Goal: Find specific page/section: Find specific page/section

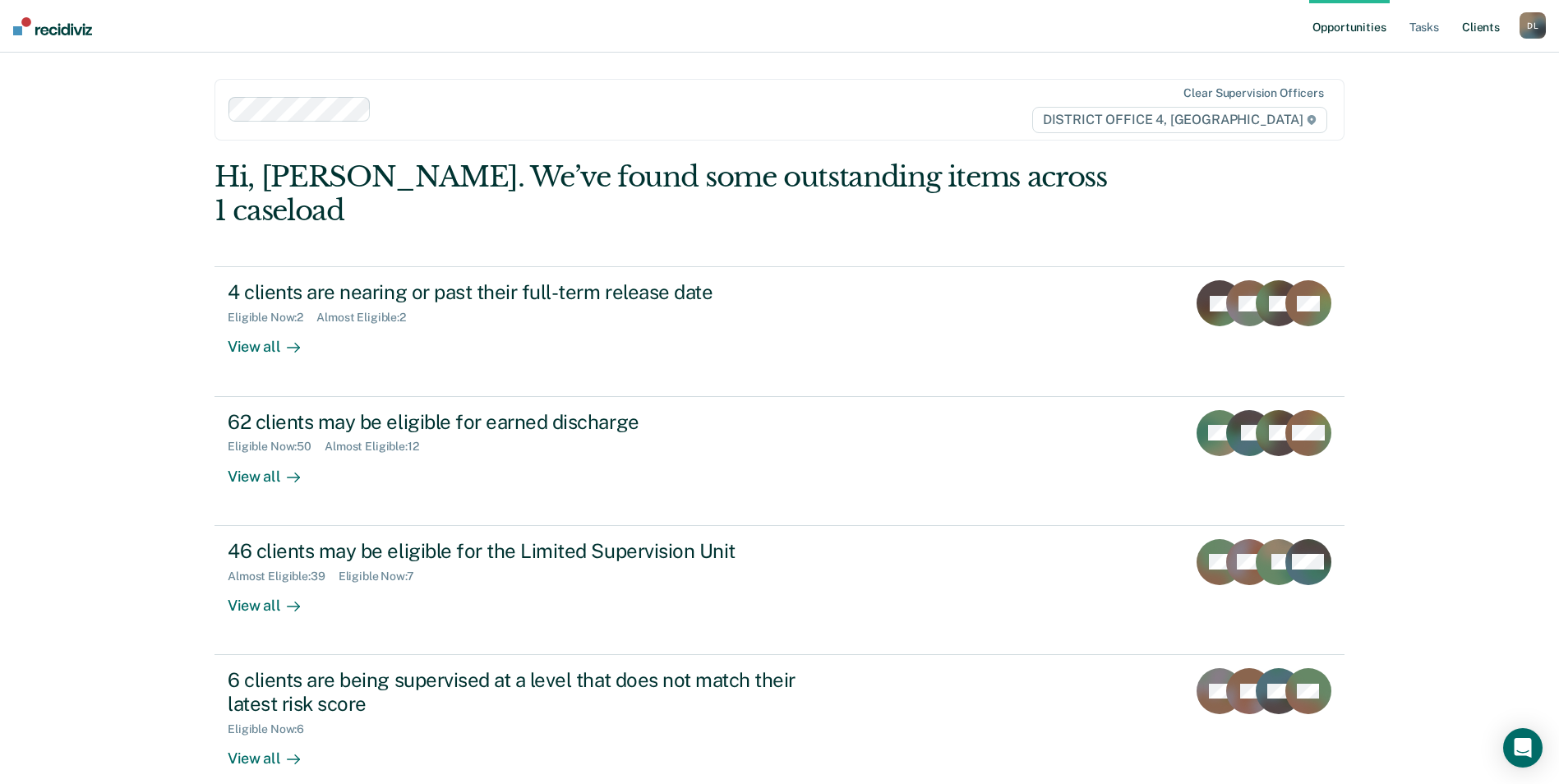
click at [1494, 28] on link "Client s" at bounding box center [1480, 26] width 44 height 52
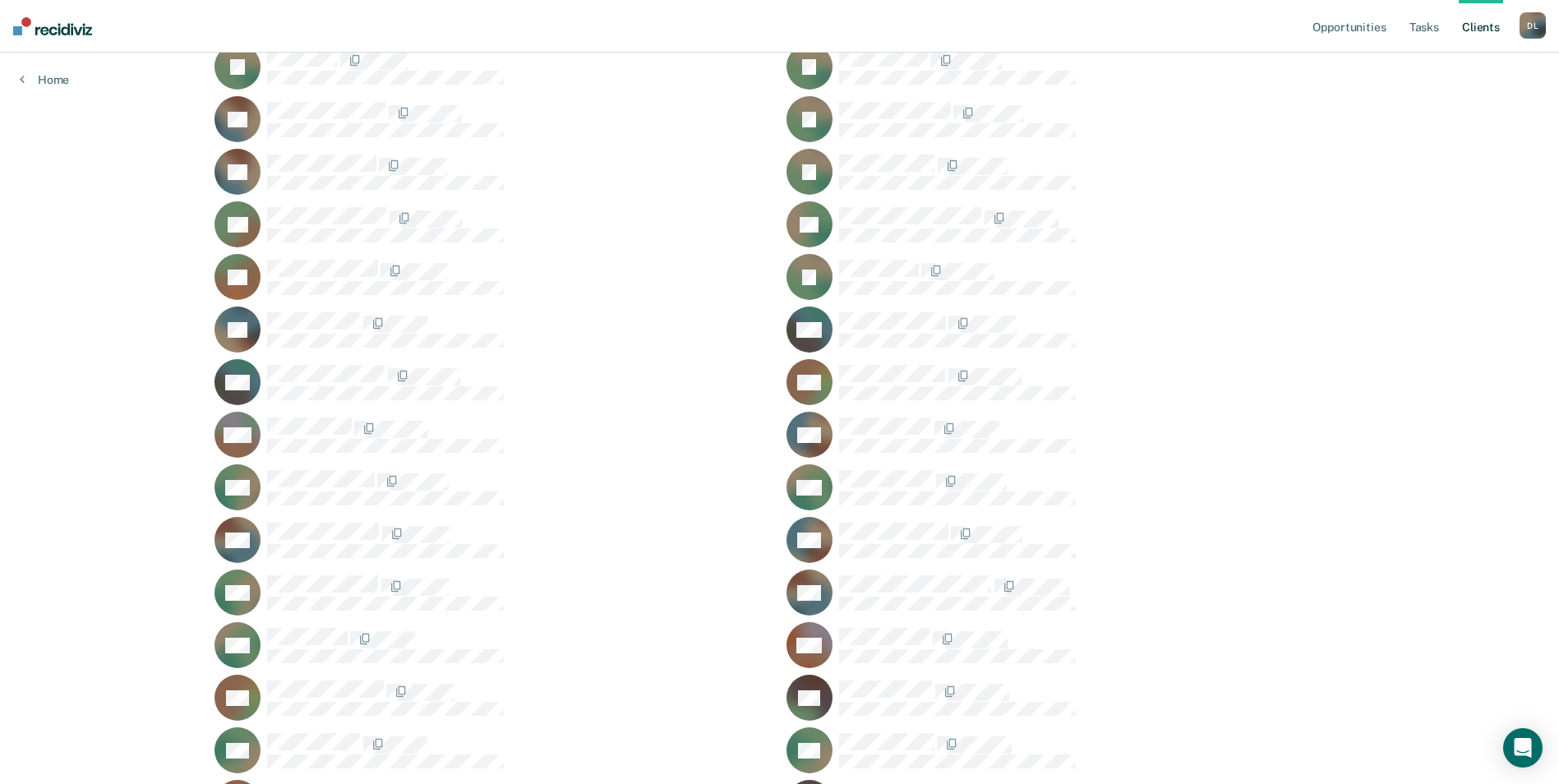
scroll to position [1725, 0]
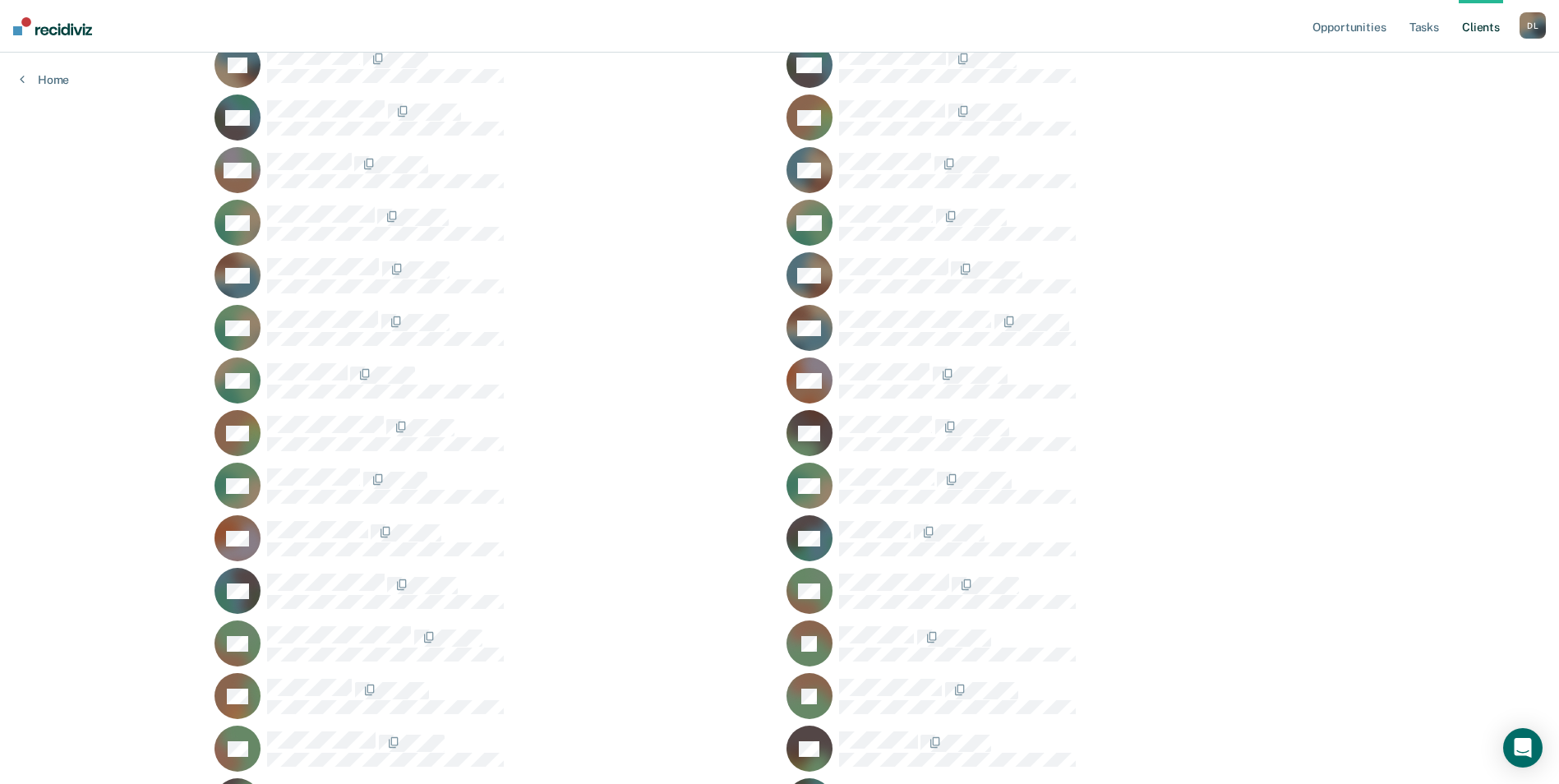
scroll to position [2054, 0]
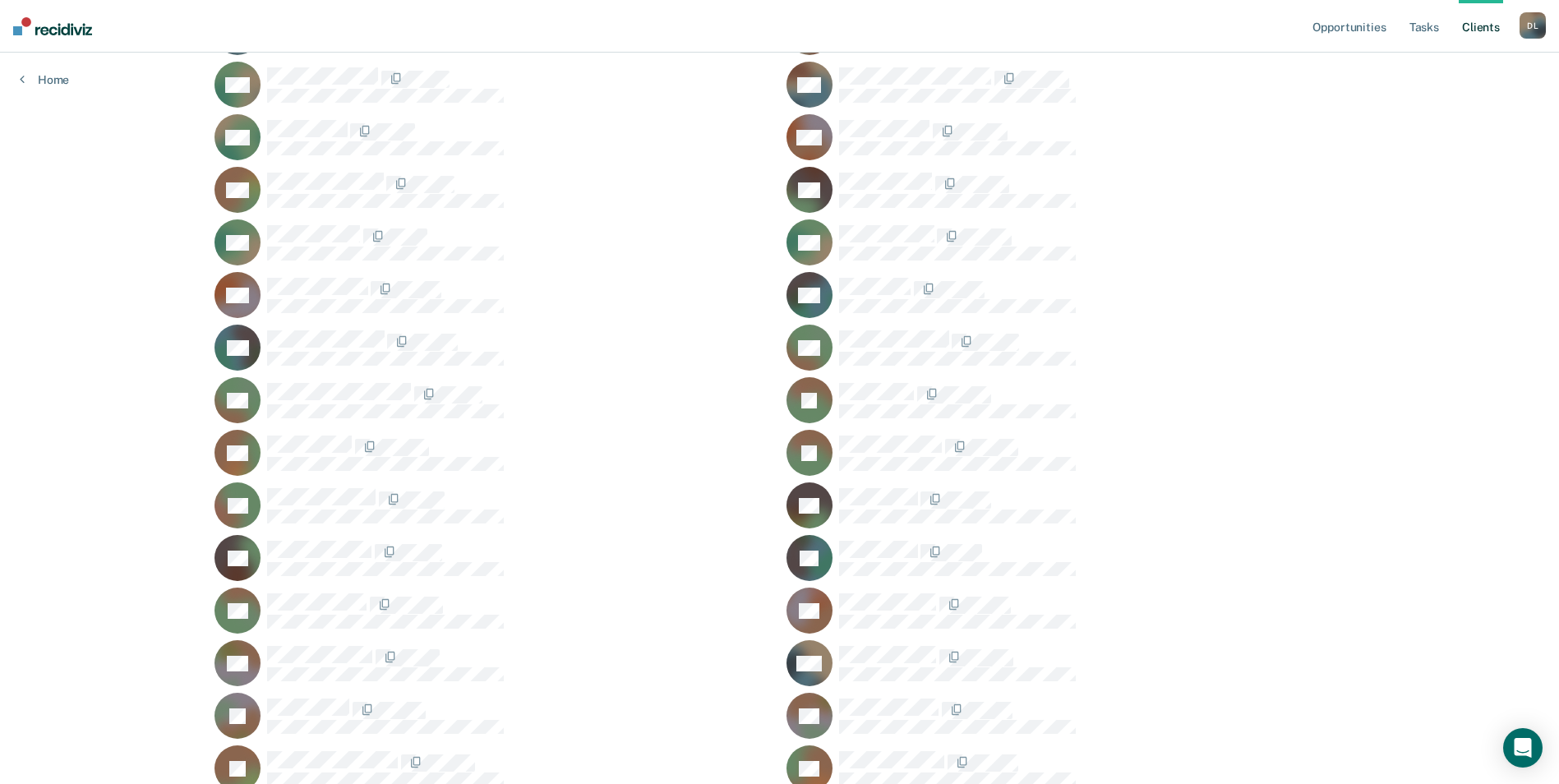
scroll to position [2218, 0]
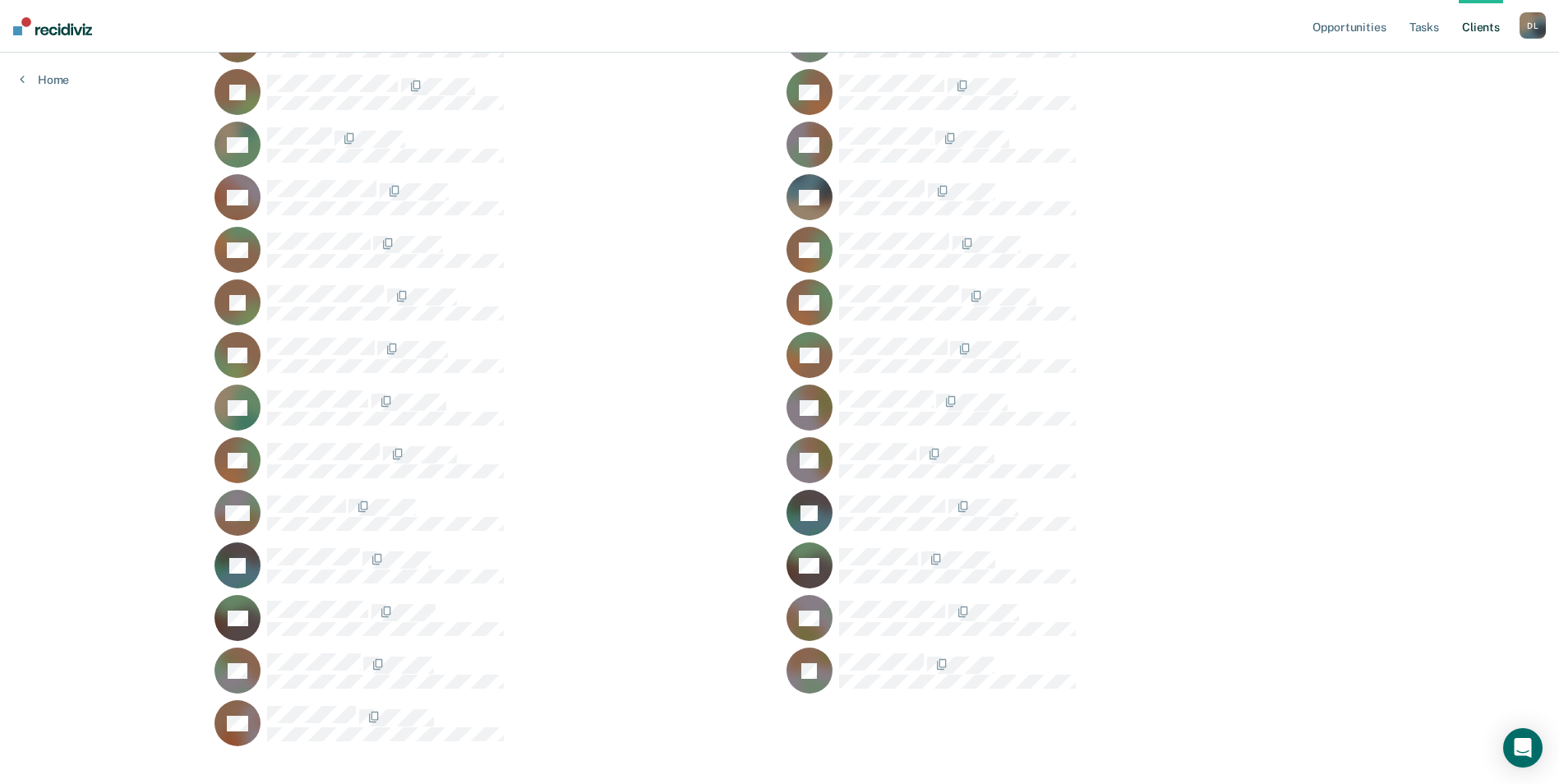
scroll to position [2907, 0]
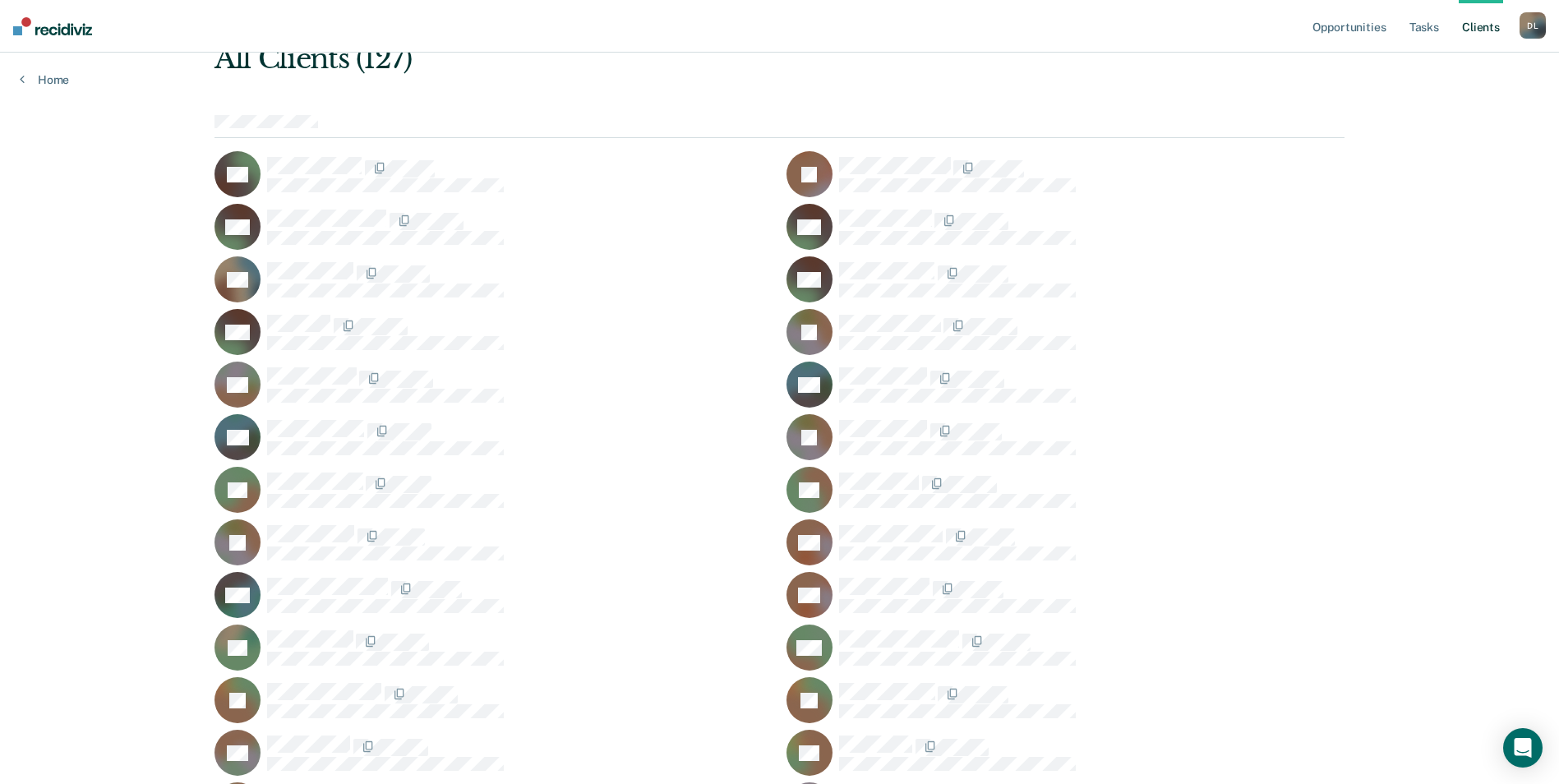
scroll to position [114, 0]
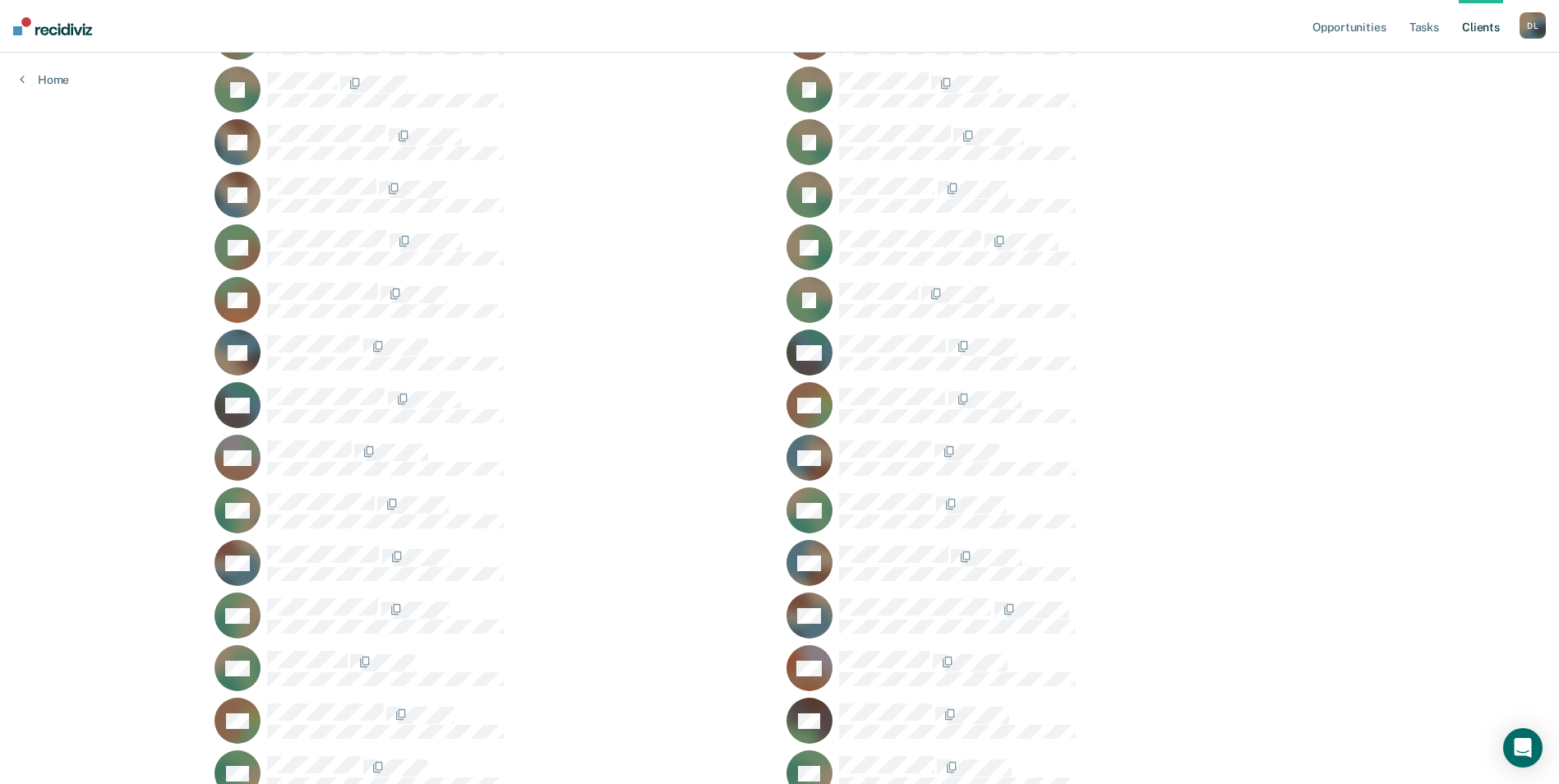
scroll to position [1921, 0]
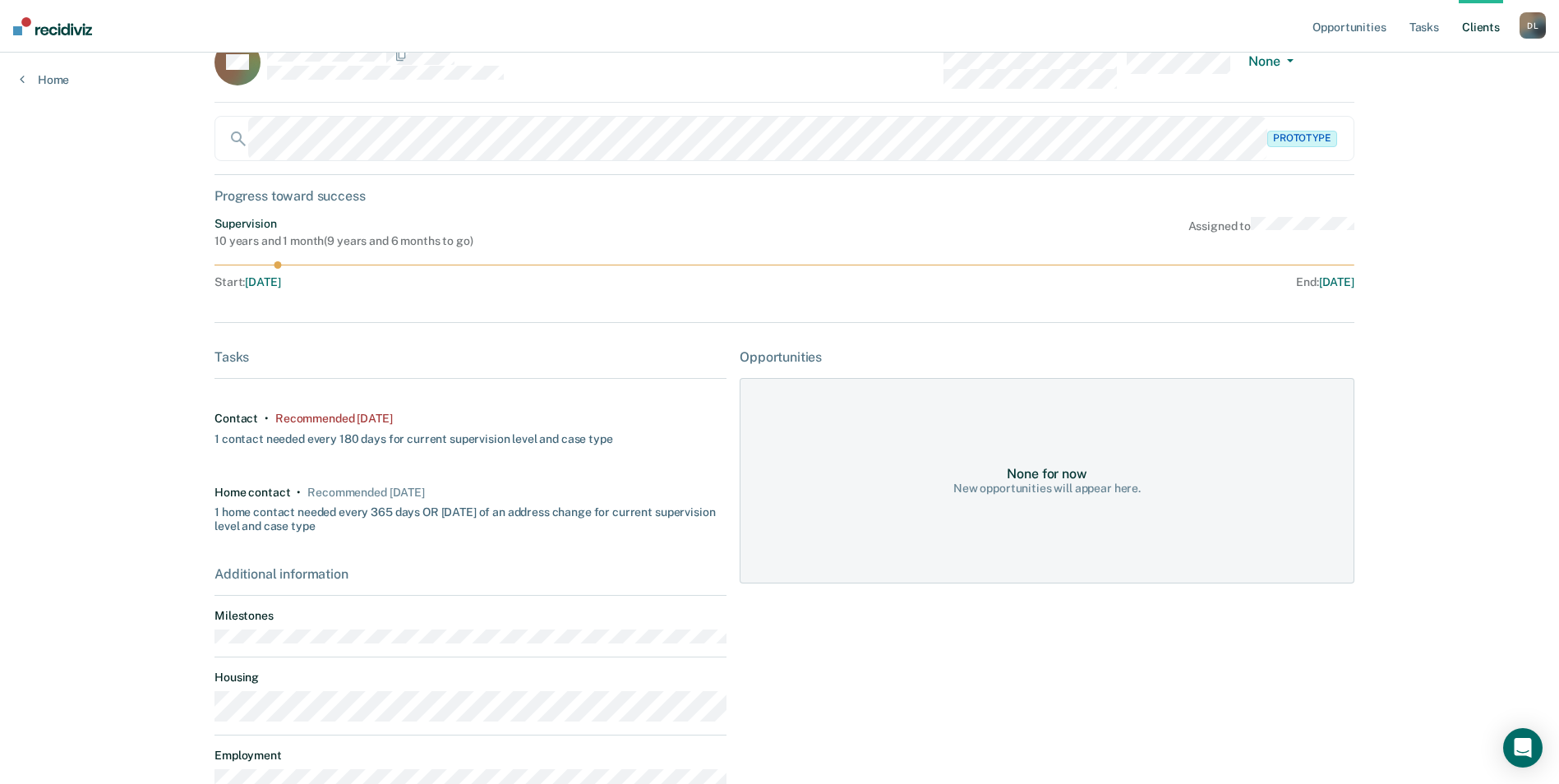
scroll to position [223, 0]
